Goal: Information Seeking & Learning: Compare options

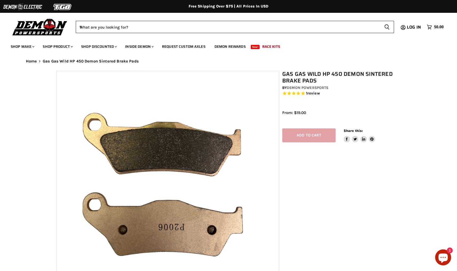
select select "******"
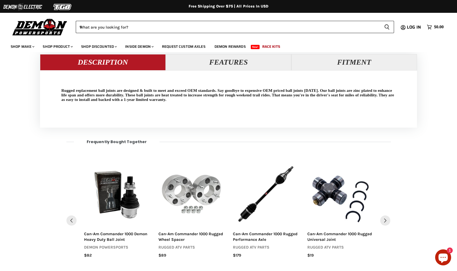
scroll to position [424, 0]
